Goal: Information Seeking & Learning: Learn about a topic

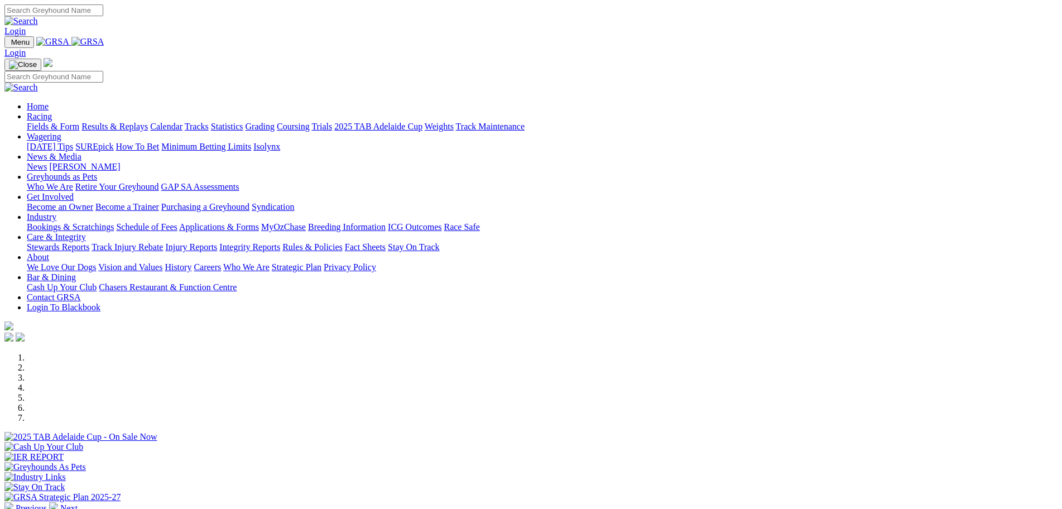
click at [52, 112] on link "Racing" at bounding box center [39, 116] width 25 height 9
click at [79, 122] on link "Fields & Form" at bounding box center [53, 126] width 52 height 9
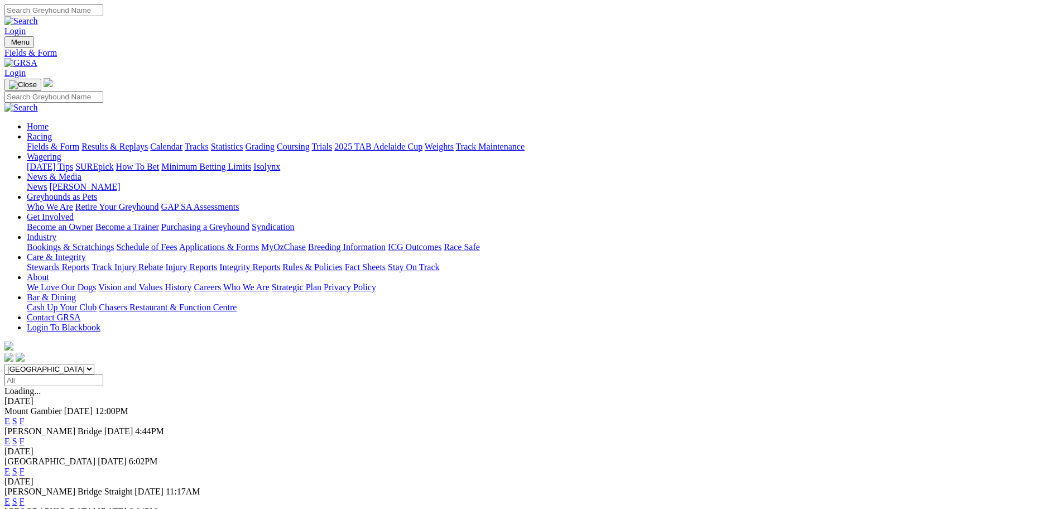
click at [94, 364] on select "[GEOGRAPHIC_DATA] [GEOGRAPHIC_DATA] [GEOGRAPHIC_DATA] [GEOGRAPHIC_DATA] [GEOGRA…" at bounding box center [49, 369] width 90 height 11
select select "QLD"
click at [94, 364] on select "[GEOGRAPHIC_DATA] [GEOGRAPHIC_DATA] [GEOGRAPHIC_DATA] [GEOGRAPHIC_DATA] [GEOGRA…" at bounding box center [49, 369] width 90 height 11
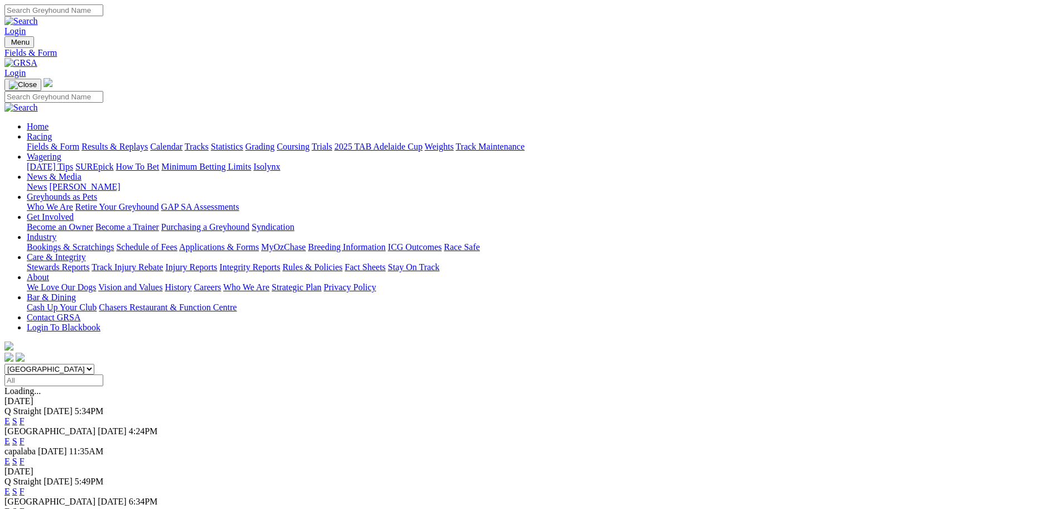
click at [10, 436] on link "E" at bounding box center [7, 440] width 6 height 9
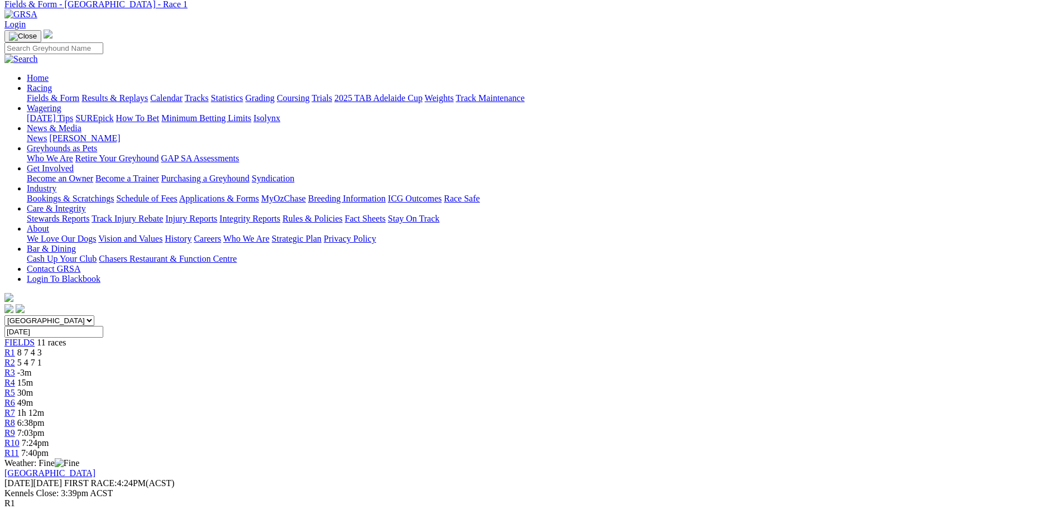
scroll to position [56, 0]
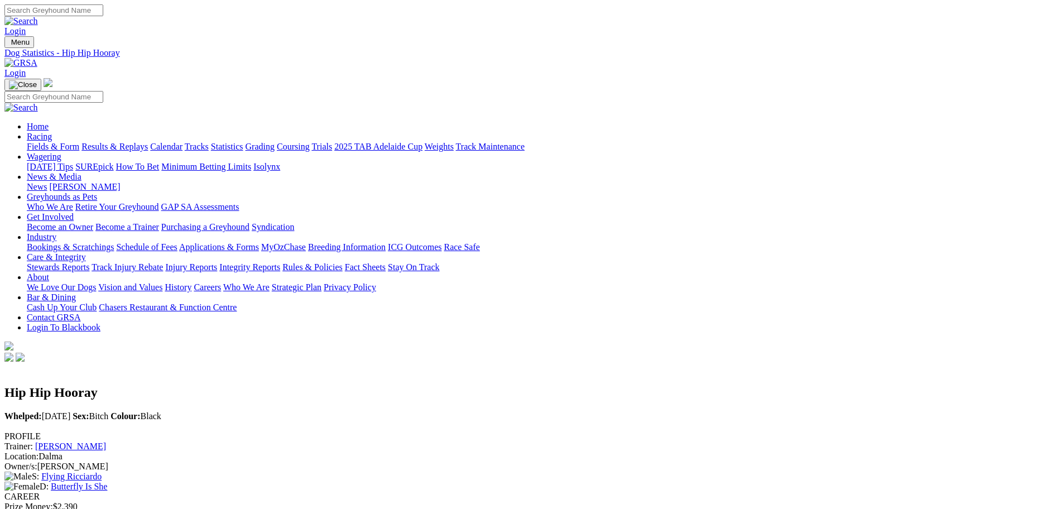
click at [148, 142] on link "Results & Replays" at bounding box center [114, 146] width 66 height 9
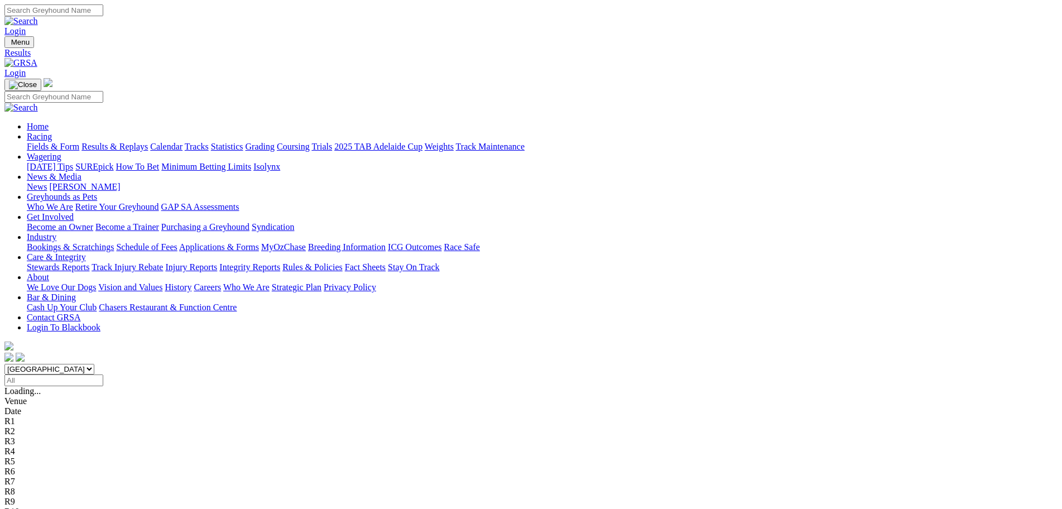
click at [103, 374] on input "Select date" at bounding box center [53, 380] width 99 height 12
type input "[DATE]"
click at [94, 364] on select "[GEOGRAPHIC_DATA] [GEOGRAPHIC_DATA] [GEOGRAPHIC_DATA] [GEOGRAPHIC_DATA] [GEOGRA…" at bounding box center [49, 369] width 90 height 11
select select "QLD"
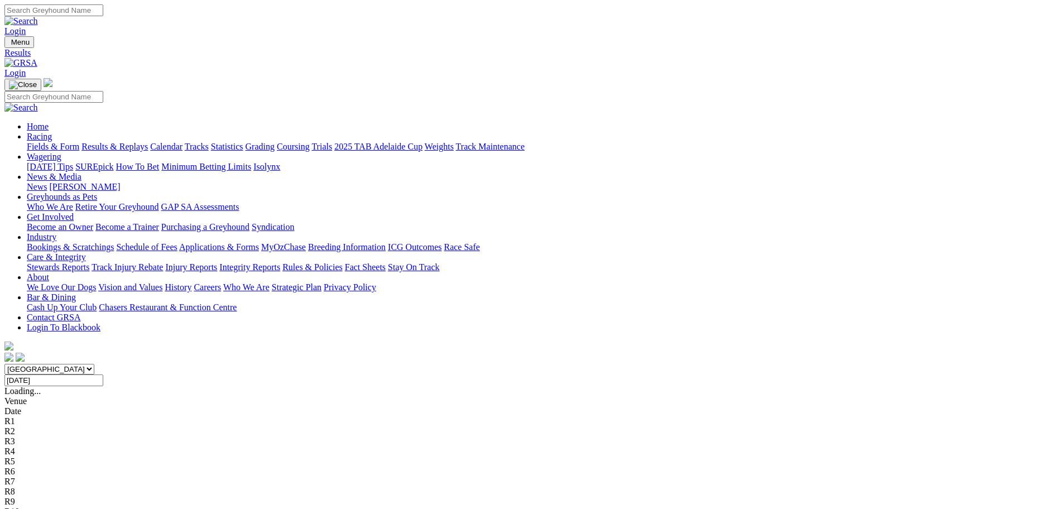
click at [94, 364] on select "[GEOGRAPHIC_DATA] [GEOGRAPHIC_DATA] [GEOGRAPHIC_DATA] [GEOGRAPHIC_DATA] [GEOGRA…" at bounding box center [49, 369] width 90 height 11
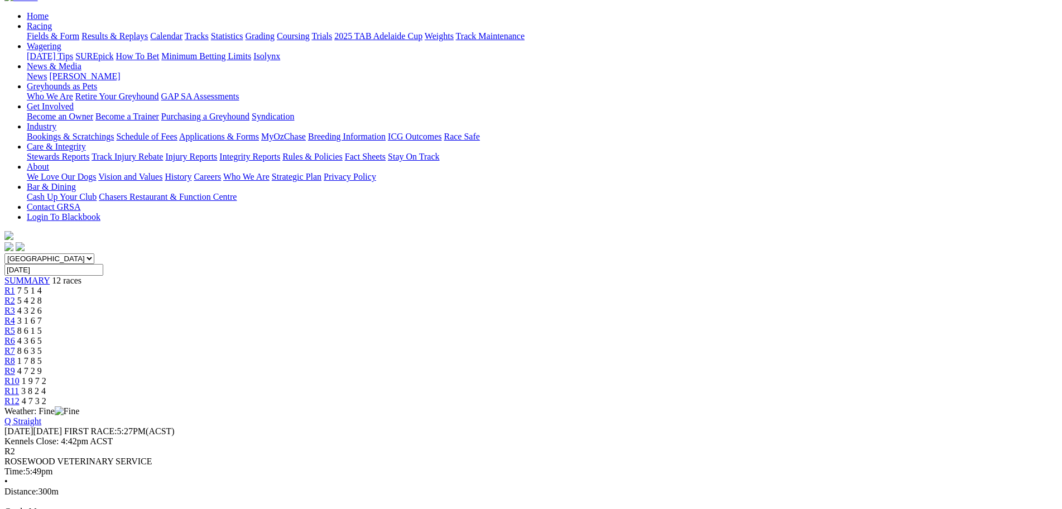
scroll to position [112, 0]
